Goal: Task Accomplishment & Management: Manage account settings

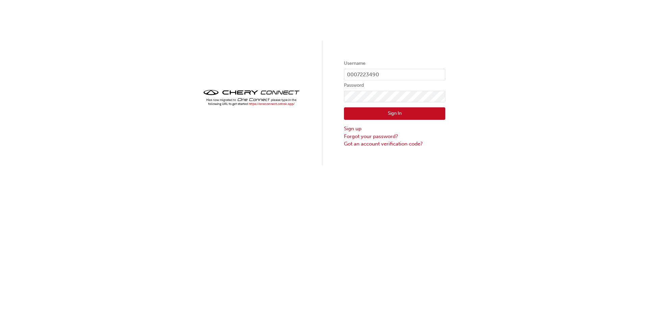
click at [375, 111] on button "Sign In" at bounding box center [394, 113] width 101 height 13
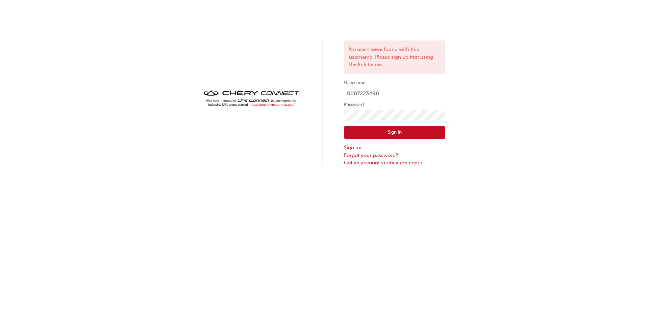
drag, startPoint x: 385, startPoint y: 93, endPoint x: 342, endPoint y: 92, distance: 42.2
click at [342, 92] on div "No users were found with this username. Please sign up first using the link bel…" at bounding box center [323, 83] width 646 height 167
type input "[EMAIL_ADDRESS][DOMAIN_NAME]"
click at [368, 132] on button "Sign In" at bounding box center [394, 132] width 101 height 13
click at [343, 112] on div "No users were found with this username. Please sign up first using the link bel…" at bounding box center [323, 83] width 646 height 167
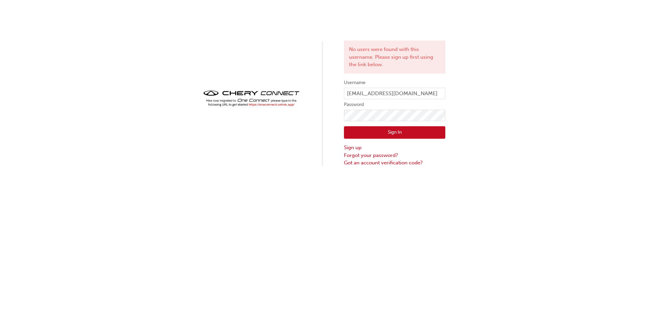
click at [288, 117] on div at bounding box center [251, 103] width 101 height 30
click button "Sign In" at bounding box center [394, 132] width 101 height 13
click at [388, 155] on link "Forgot your password?" at bounding box center [394, 156] width 101 height 8
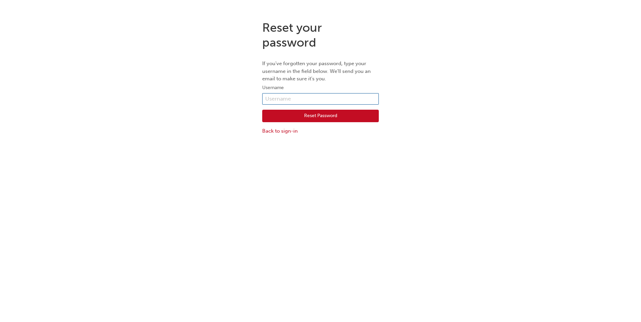
click at [292, 97] on input "text" at bounding box center [320, 98] width 117 height 11
type input "g"
click at [268, 119] on button "Reset Password" at bounding box center [320, 116] width 117 height 13
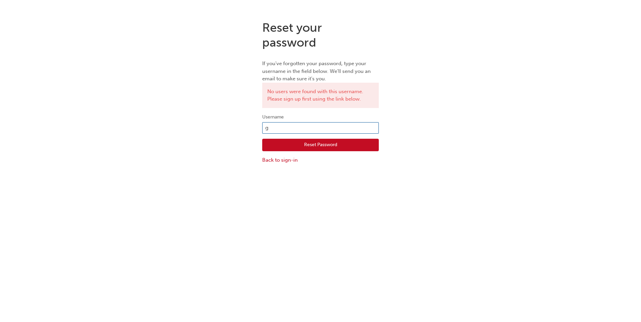
click at [301, 131] on input "g" at bounding box center [320, 127] width 117 height 11
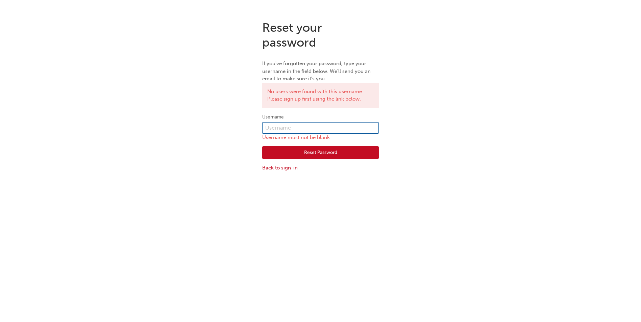
click at [300, 128] on input "text" at bounding box center [320, 127] width 117 height 11
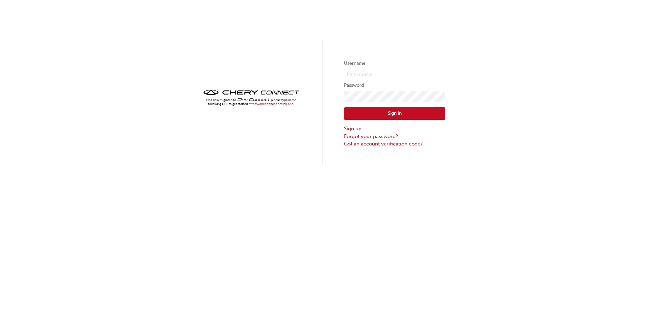
type input "[EMAIL_ADDRESS][DOMAIN_NAME]"
click at [396, 115] on button "Sign In" at bounding box center [394, 113] width 101 height 13
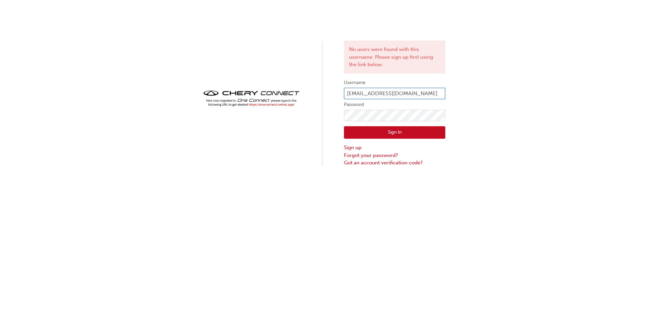
click at [429, 94] on input "[EMAIL_ADDRESS][DOMAIN_NAME]" at bounding box center [394, 93] width 101 height 11
drag, startPoint x: 429, startPoint y: 94, endPoint x: 424, endPoint y: 95, distance: 5.4
click at [424, 95] on input "[EMAIL_ADDRESS][DOMAIN_NAME]" at bounding box center [394, 93] width 101 height 11
type input "CHAU1497"
click at [388, 124] on div "Sign In Sign up Forgot your password? Got an account verification code?" at bounding box center [394, 144] width 101 height 46
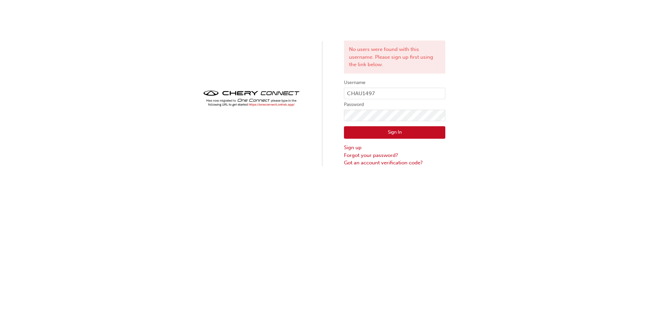
click at [386, 129] on button "Sign In" at bounding box center [394, 132] width 101 height 13
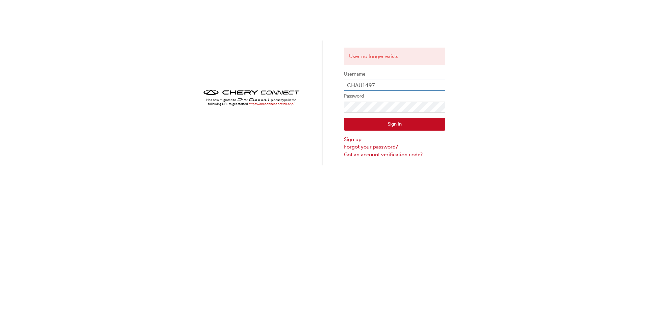
click at [387, 84] on input "CHAU1497" at bounding box center [394, 85] width 101 height 11
drag, startPoint x: 387, startPoint y: 84, endPoint x: 346, endPoint y: 84, distance: 40.9
click at [346, 84] on input "CHAU1497" at bounding box center [394, 85] width 101 height 11
type input "0007223490"
click at [401, 125] on button "Sign In" at bounding box center [394, 124] width 101 height 13
